Goal: Task Accomplishment & Management: Use online tool/utility

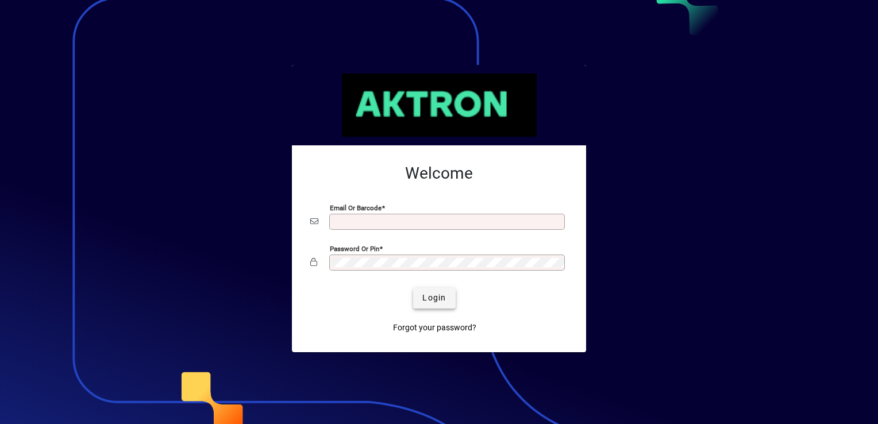
type input "**********"
click at [425, 301] on span "Login" at bounding box center [434, 298] width 24 height 12
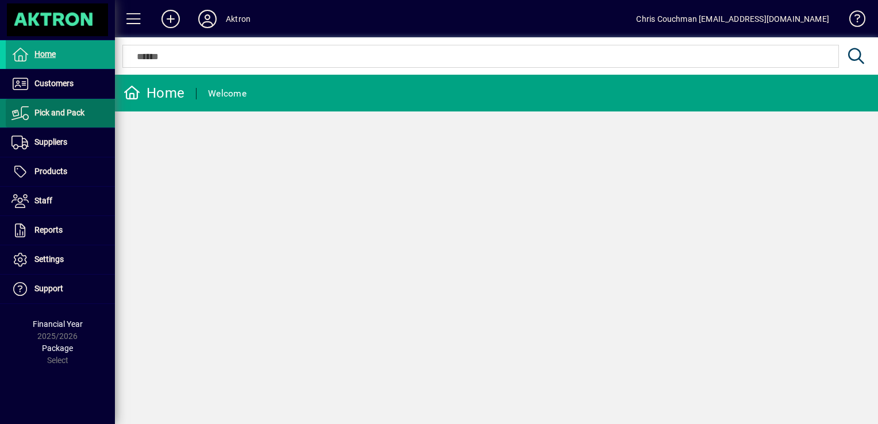
click at [84, 119] on span "Pick and Pack" at bounding box center [45, 113] width 79 height 14
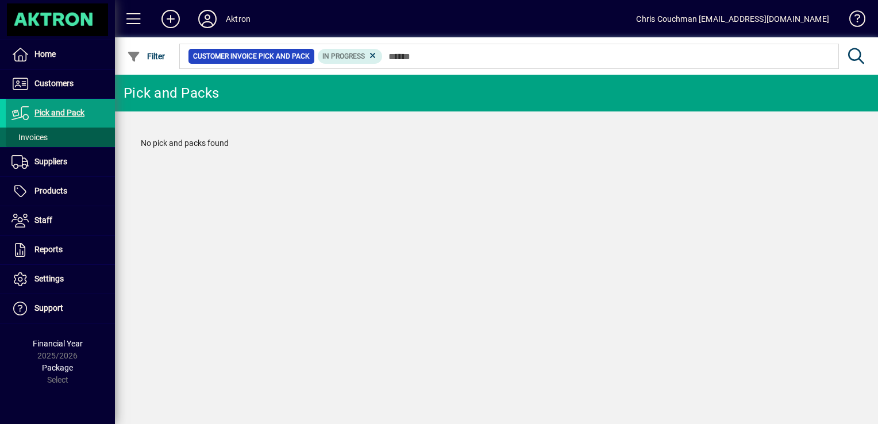
click at [66, 136] on span at bounding box center [60, 137] width 109 height 28
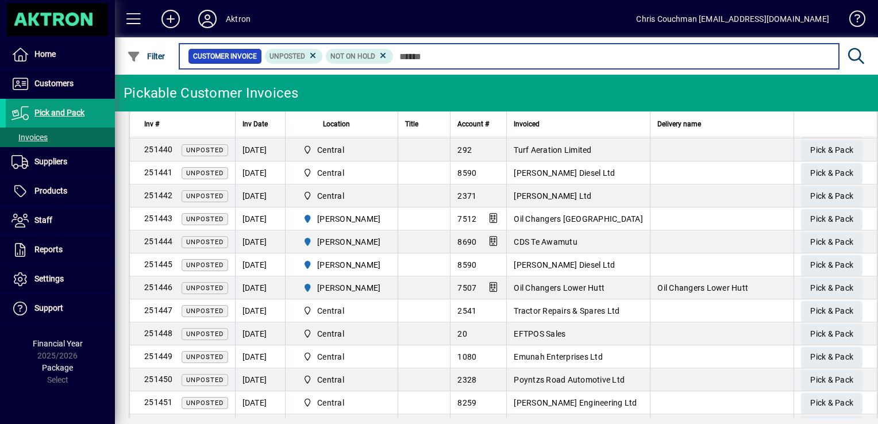
scroll to position [131, 0]
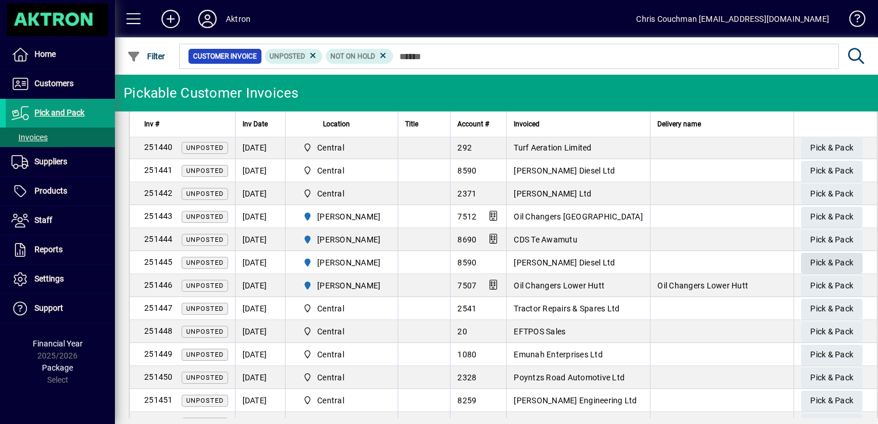
click at [810, 263] on span "Pick & Pack" at bounding box center [831, 262] width 43 height 19
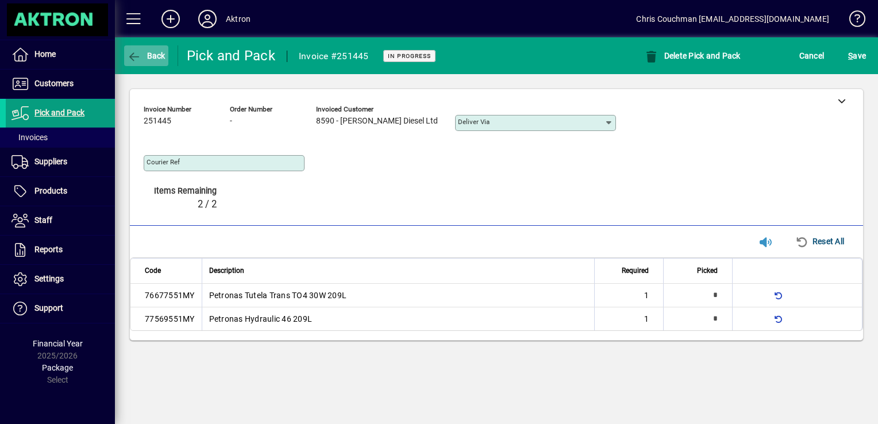
click at [127, 52] on icon "button" at bounding box center [134, 56] width 14 height 11
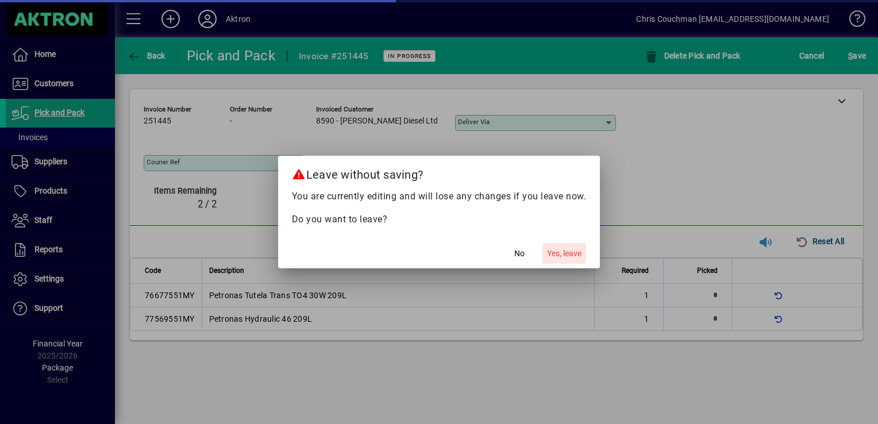
click at [561, 261] on span "button" at bounding box center [564, 254] width 44 height 28
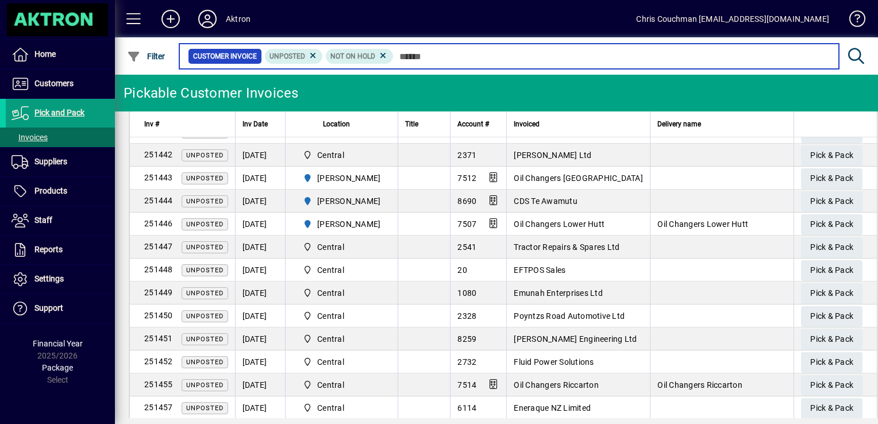
scroll to position [167, 0]
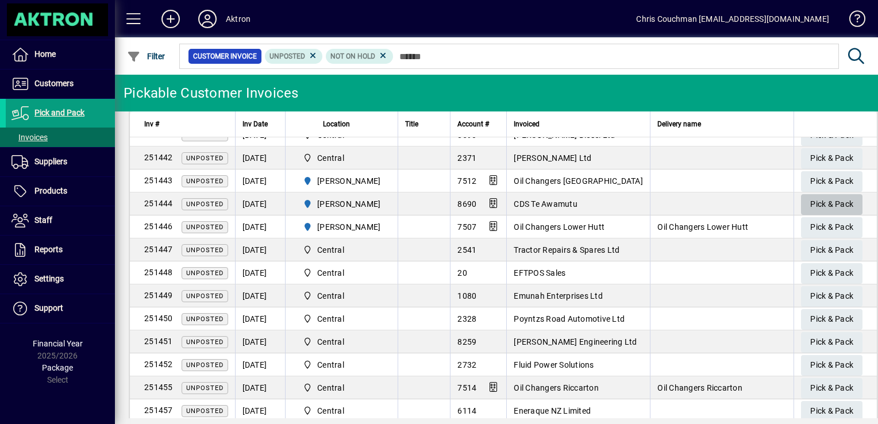
click at [830, 206] on span "Pick & Pack" at bounding box center [831, 204] width 43 height 19
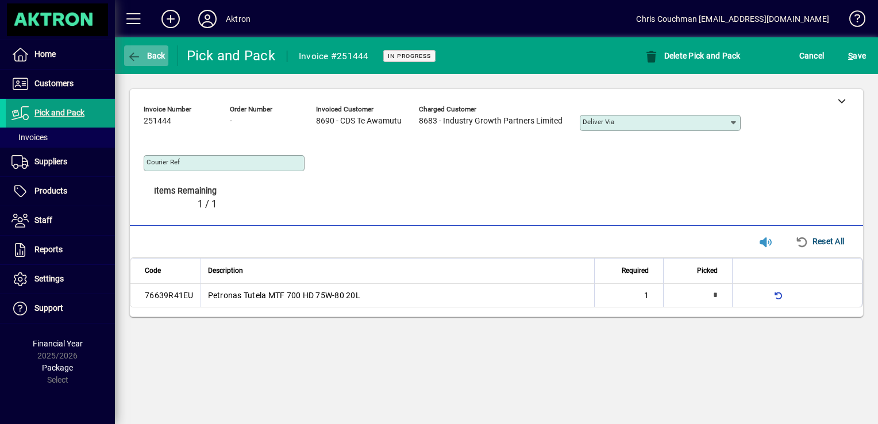
click at [136, 59] on icon "button" at bounding box center [134, 56] width 14 height 11
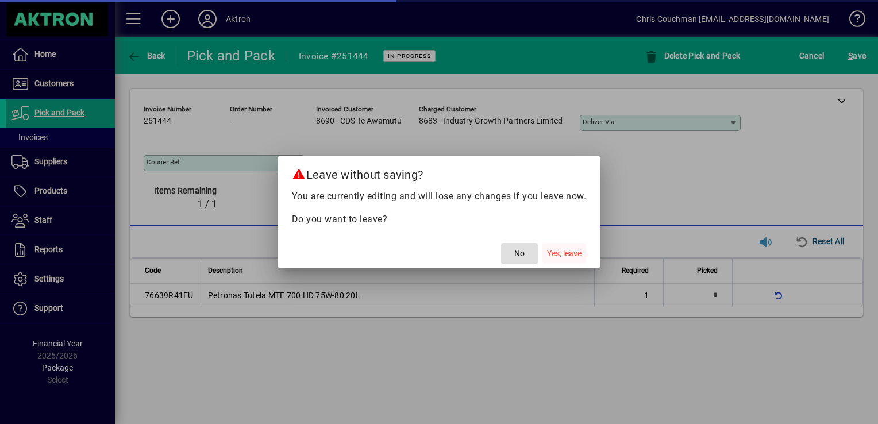
click at [576, 254] on span "Yes, leave" at bounding box center [564, 254] width 34 height 12
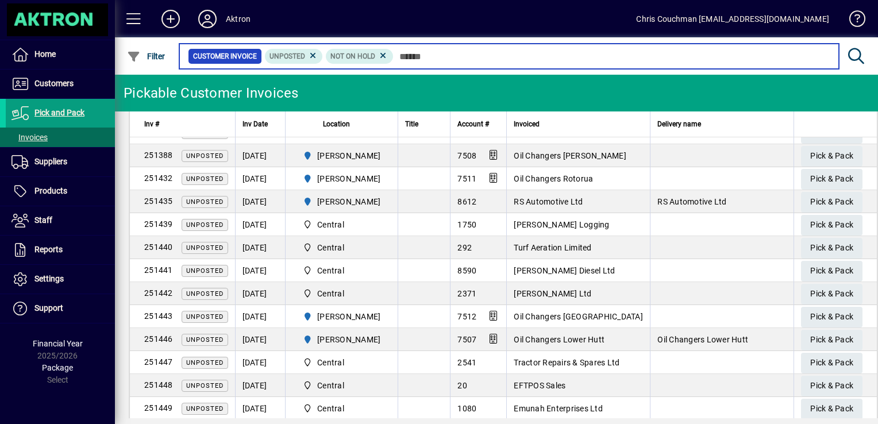
scroll to position [30, 0]
